Goal: Communication & Community: Answer question/provide support

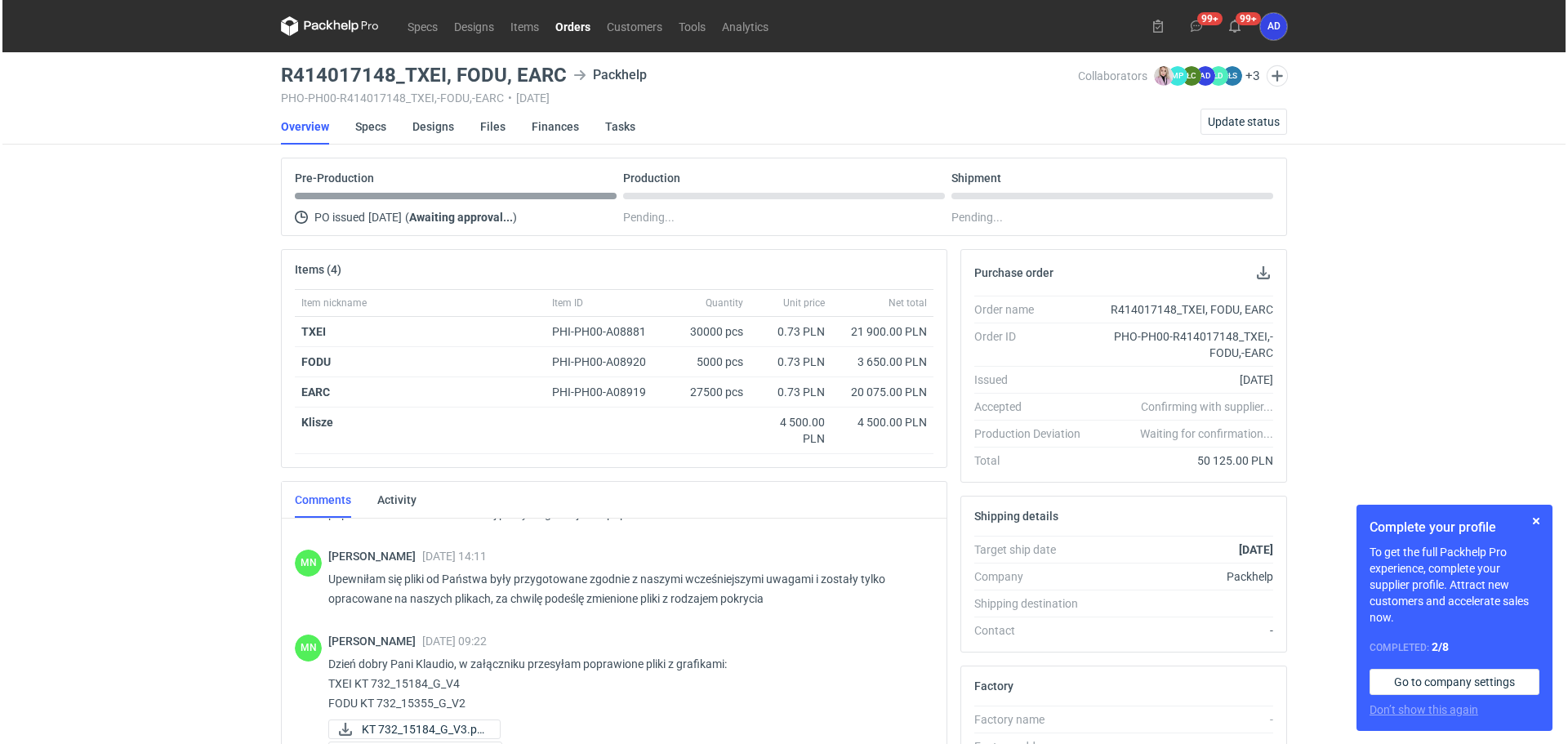
scroll to position [552, 0]
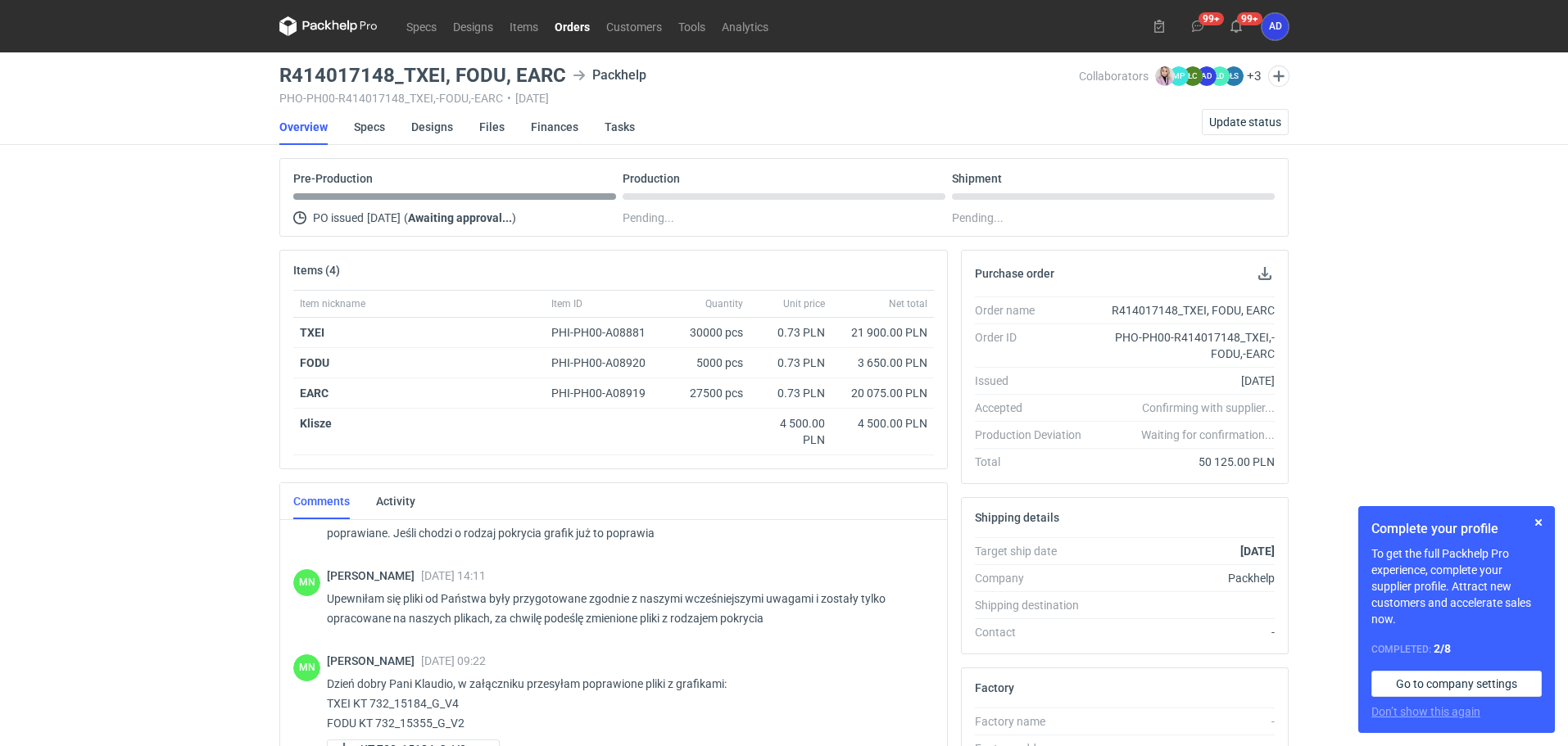
click at [567, 27] on link "Orders" at bounding box center [572, 26] width 51 height 20
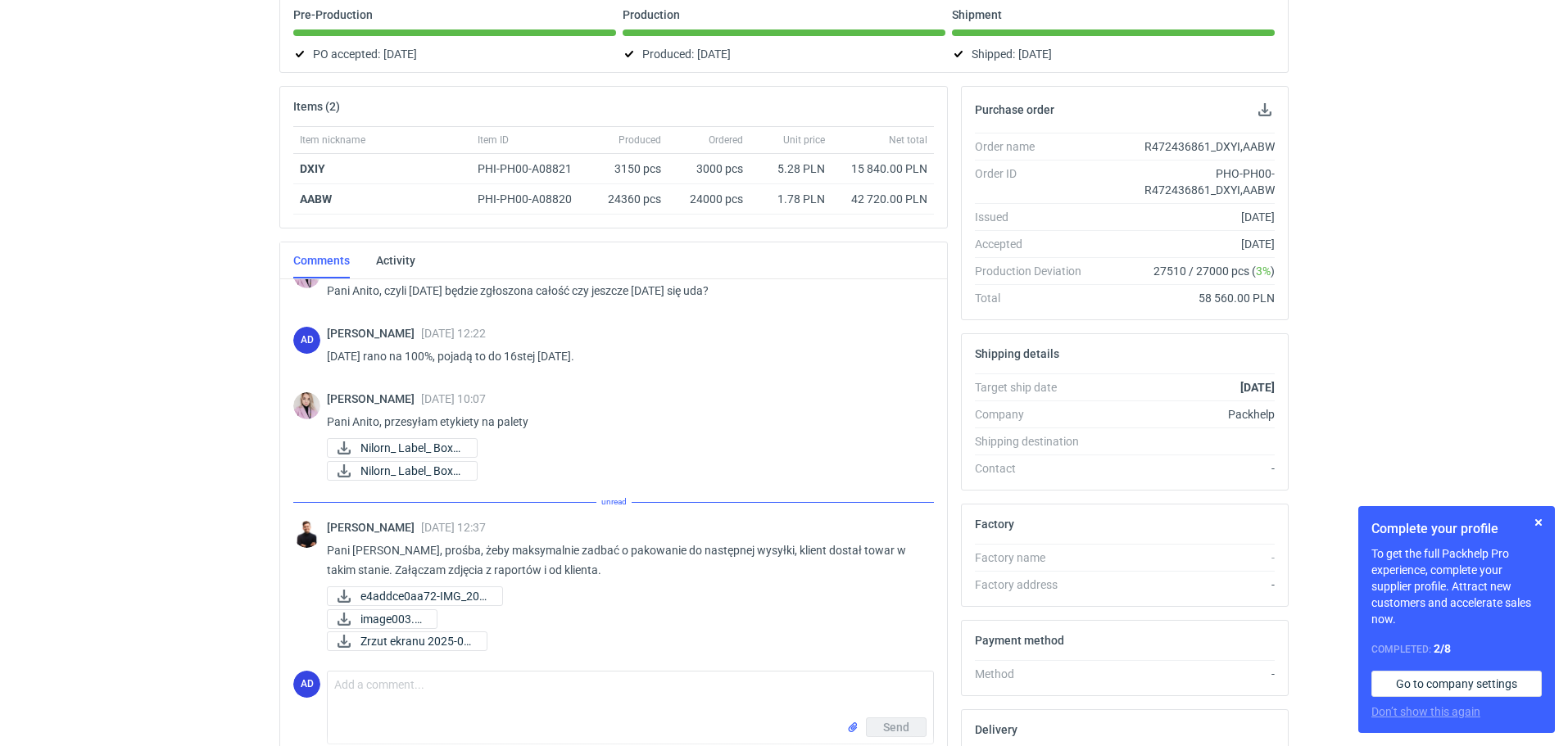
scroll to position [1053, 0]
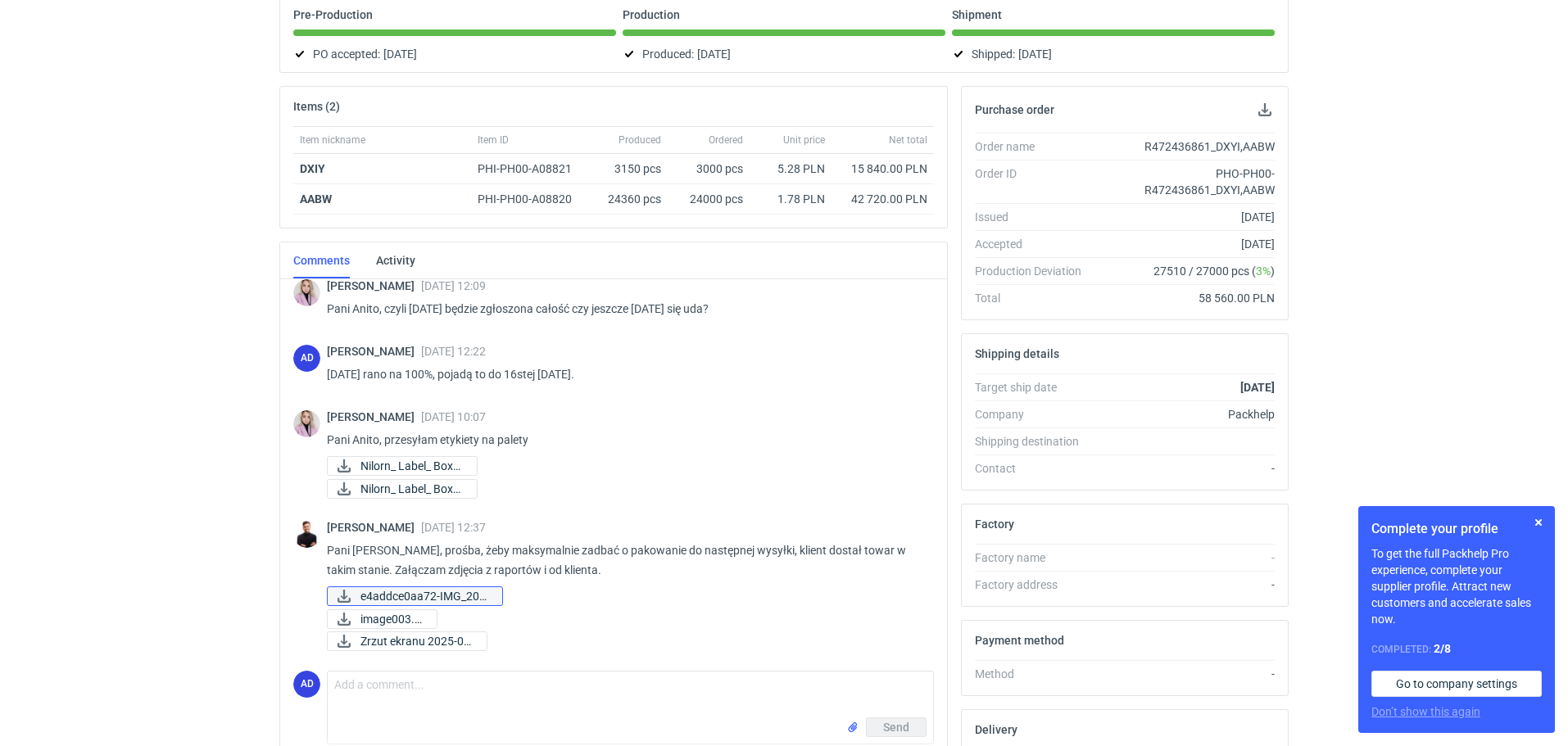
click at [434, 596] on span "e4addce0aa72-IMG_202..." at bounding box center [424, 596] width 128 height 18
click at [389, 614] on span "image003.jpg" at bounding box center [392, 619] width 63 height 18
click at [427, 639] on span "Zrzut ekranu 2025-08..." at bounding box center [417, 641] width 113 height 18
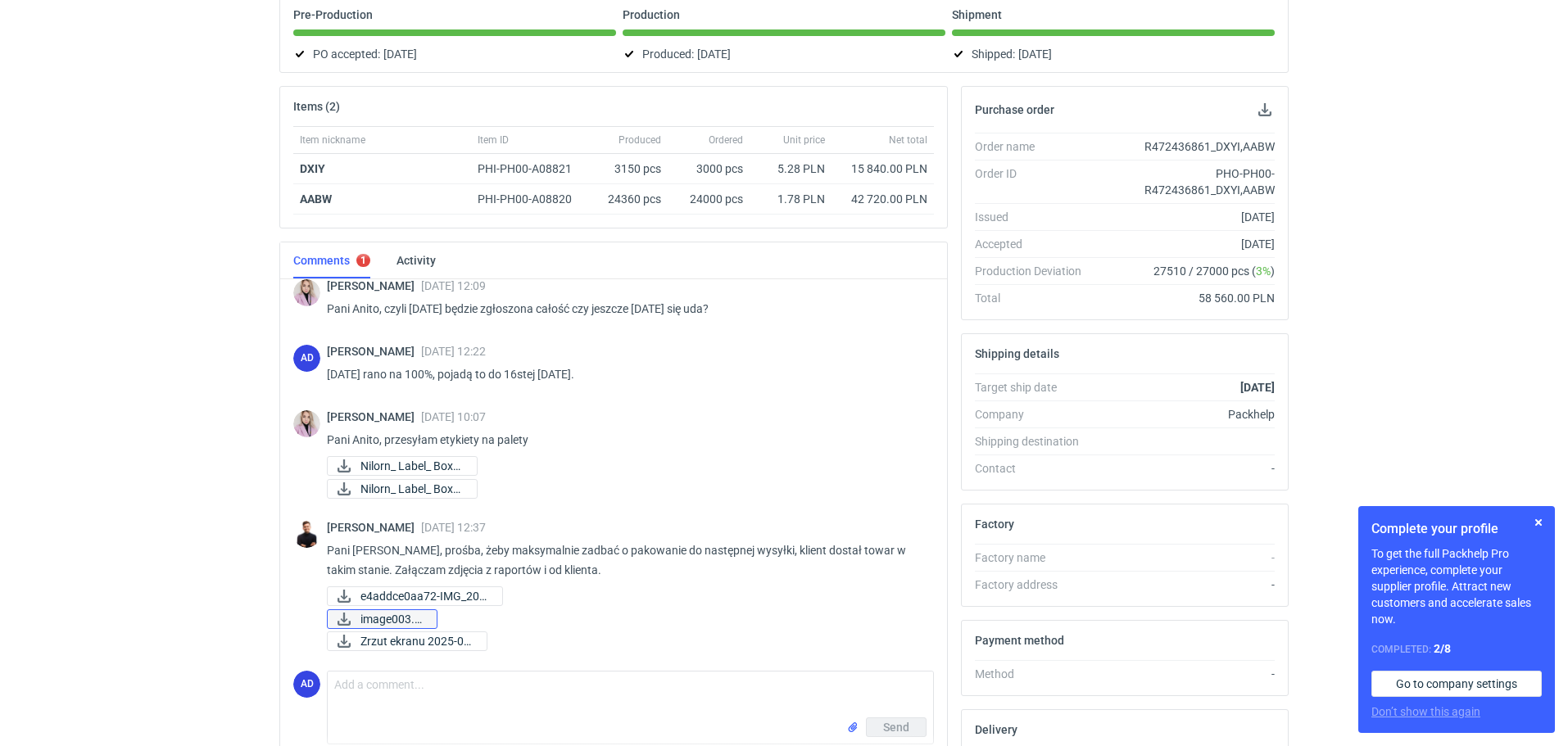
click at [410, 615] on span "image003.jpg" at bounding box center [392, 619] width 63 height 18
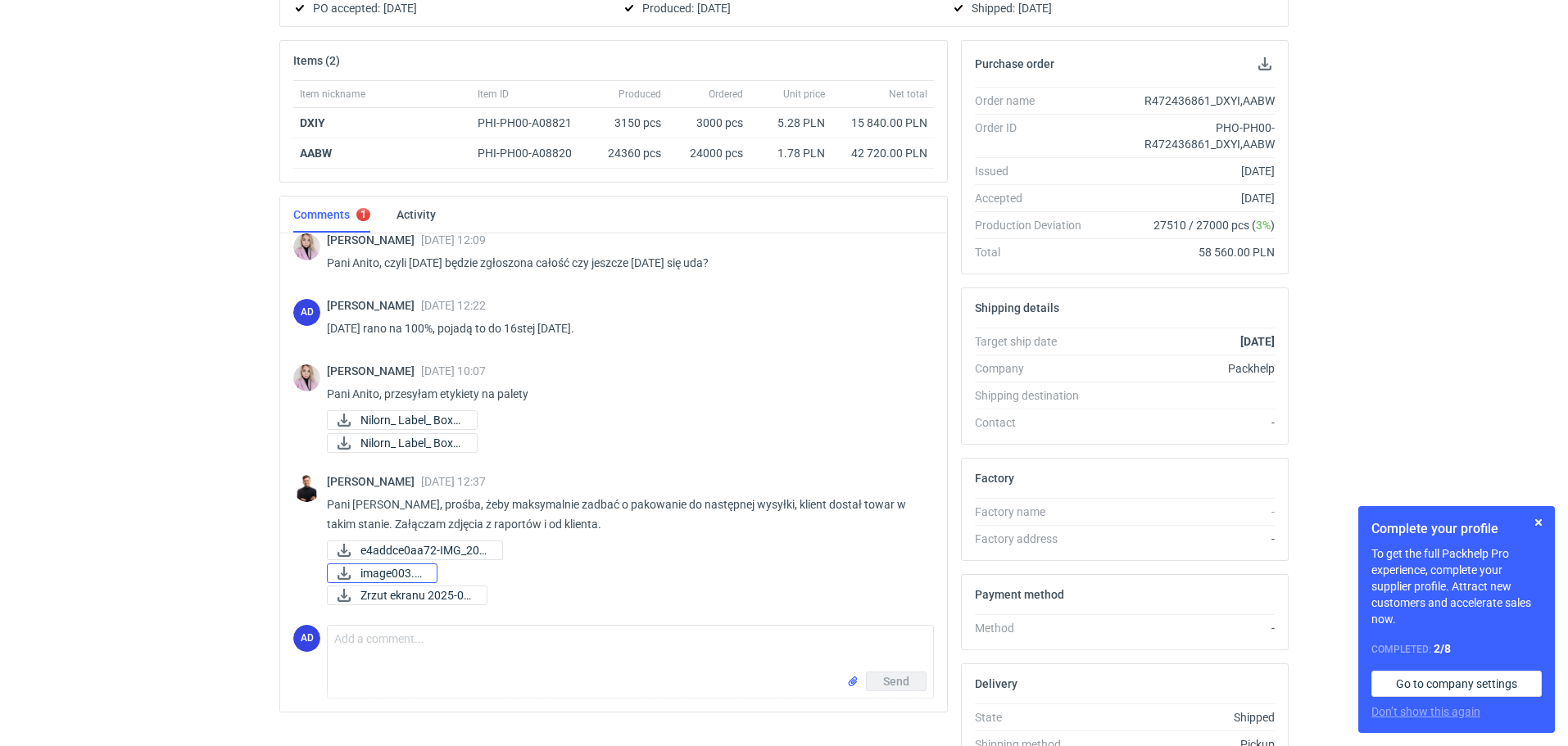
scroll to position [323, 0]
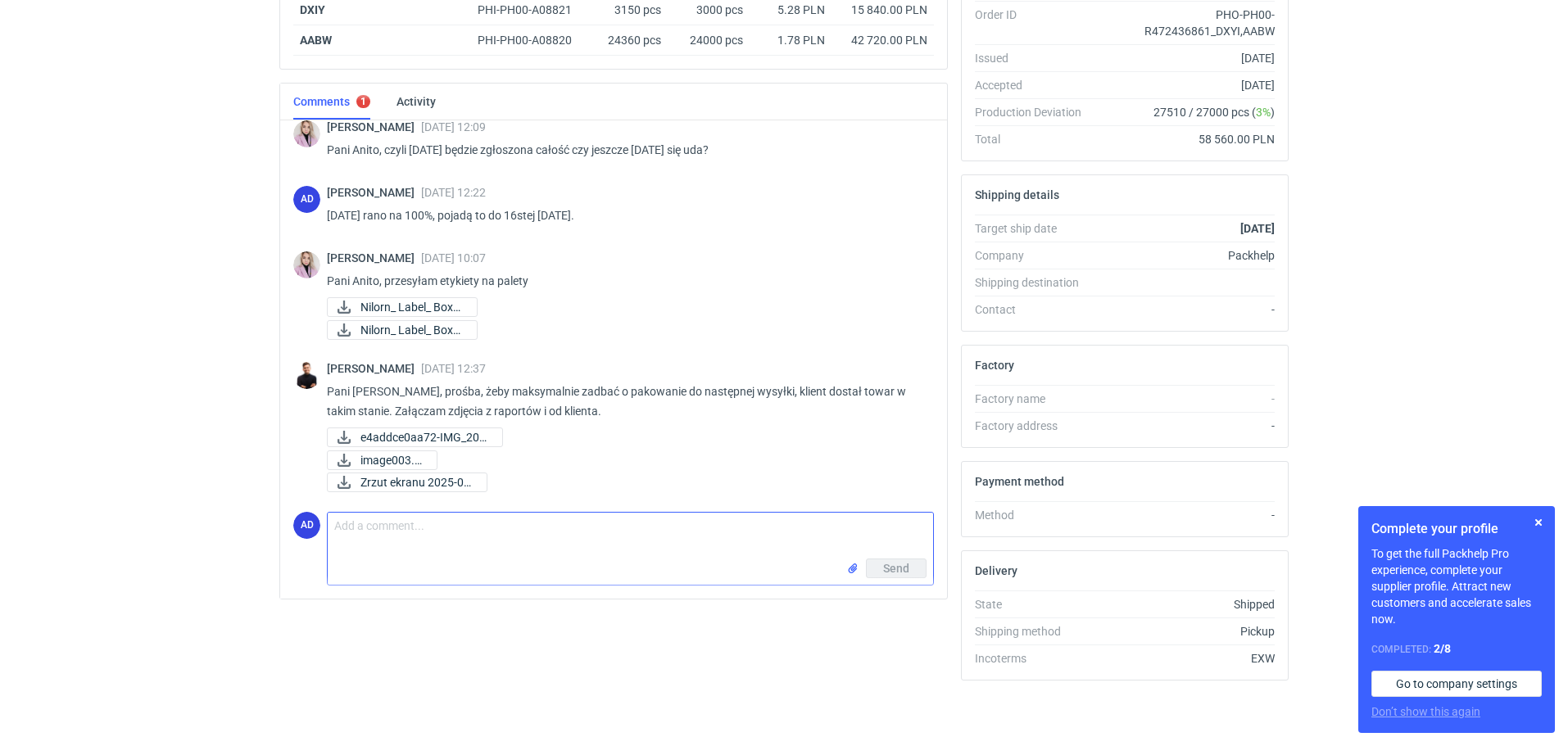
click at [397, 539] on textarea "Comment message" at bounding box center [630, 535] width 605 height 46
type textarea "d"
click at [576, 529] on textarea "Dzień dobry [PERSON_NAME], już przekazuję inforamcję do działu produkcji i logi…" at bounding box center [630, 535] width 605 height 46
click at [583, 529] on textarea "Dzień dobry [PERSON_NAME], już przekazuję inforamcję do działu produkcji i logi…" at bounding box center [630, 535] width 605 height 46
click at [760, 527] on textarea "Dzień dobry [PERSON_NAME], już przekazuję informację do działu produkcji i logi…" at bounding box center [630, 535] width 605 height 46
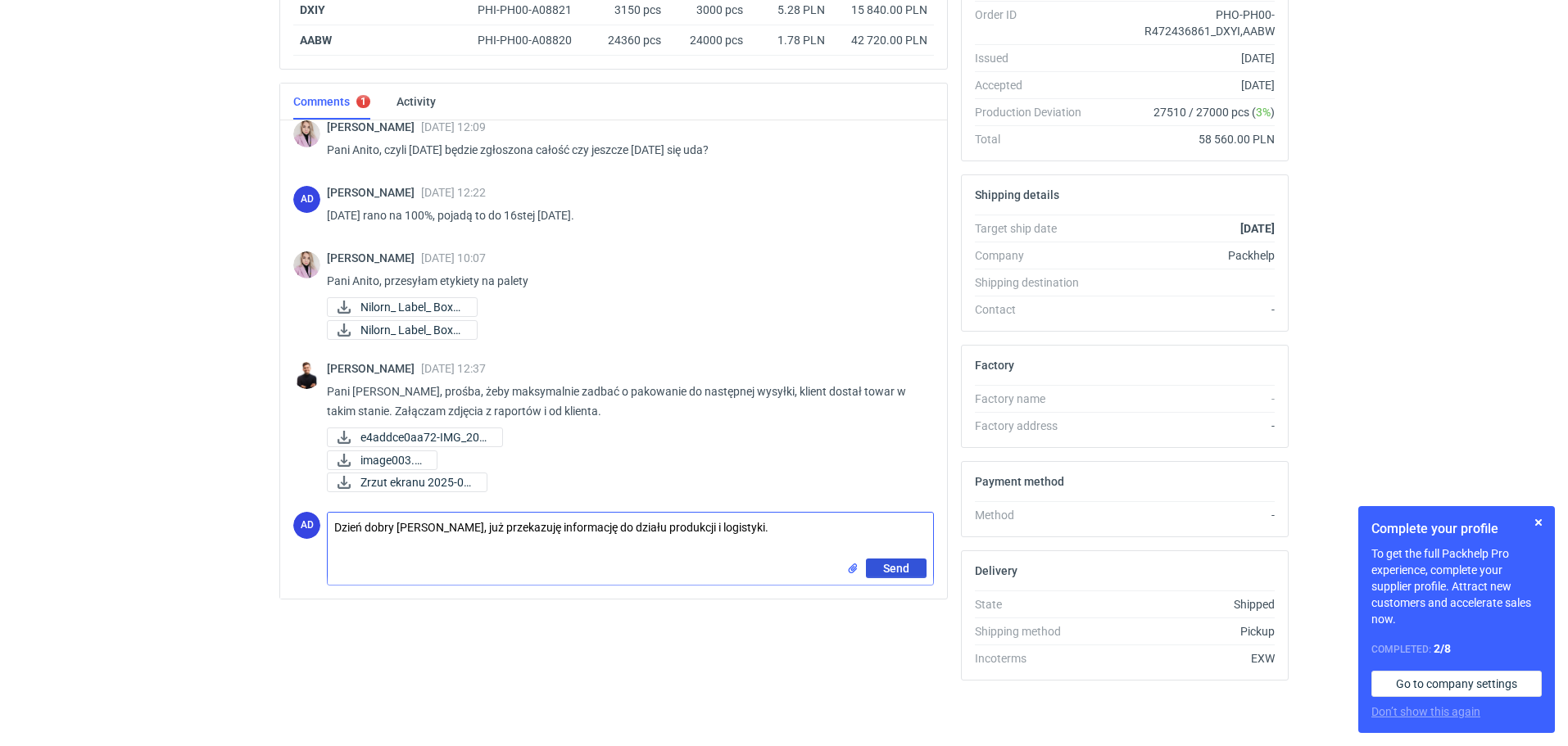
type textarea "Dzień dobry [PERSON_NAME], już przekazuję informację do działu produkcji i logi…"
click at [900, 571] on span "Send" at bounding box center [896, 568] width 27 height 12
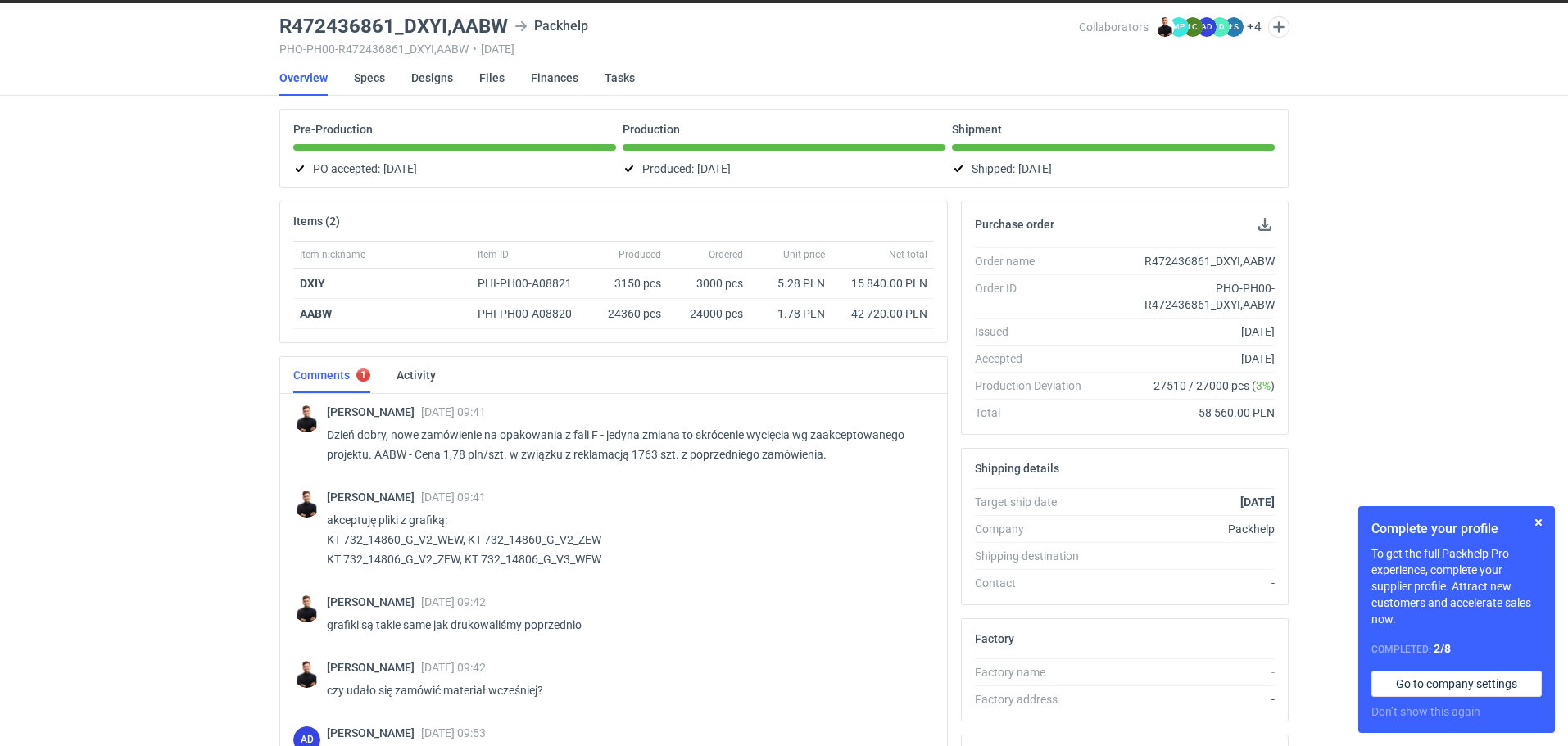
scroll to position [0, 0]
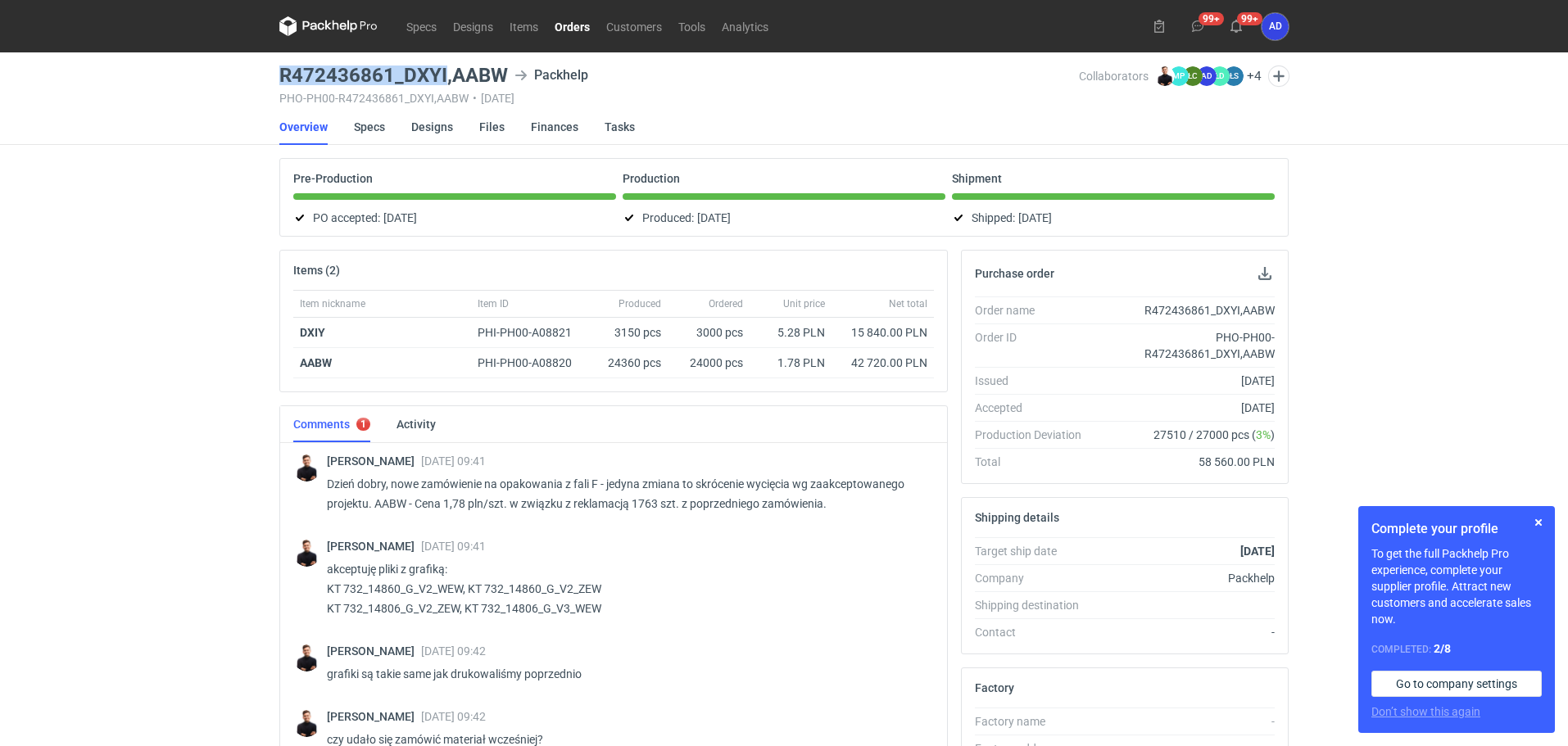
drag, startPoint x: 444, startPoint y: 73, endPoint x: 282, endPoint y: 83, distance: 162.3
click at [282, 83] on h3 "R472436861_DXYI,AABW" at bounding box center [393, 75] width 229 height 20
copy h3 "R472436861_DXYI"
